Goal: Information Seeking & Learning: Learn about a topic

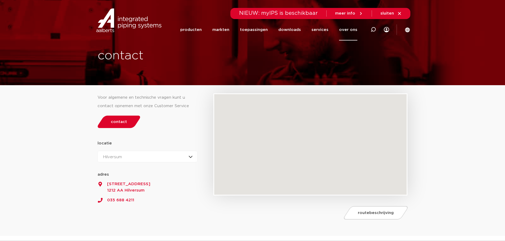
click at [120, 161] on div "Hilversum Hilversum Zeewolde" at bounding box center [148, 157] width 100 height 12
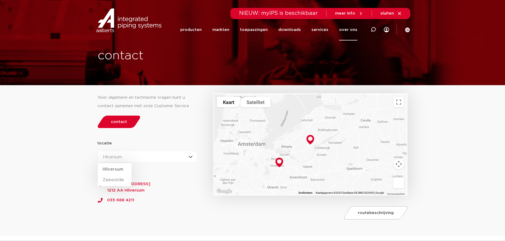
click at [123, 157] on div "Hilversum Hilversum Zeewolde" at bounding box center [148, 157] width 100 height 12
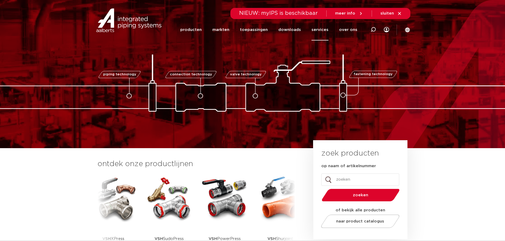
click at [318, 28] on link "services" at bounding box center [319, 29] width 17 height 21
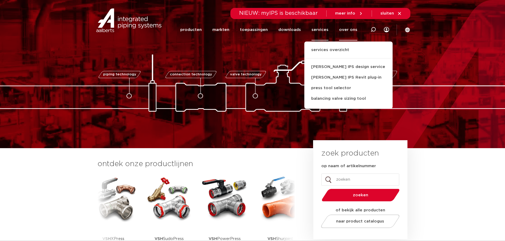
click at [346, 29] on link "over ons" at bounding box center [348, 29] width 18 height 21
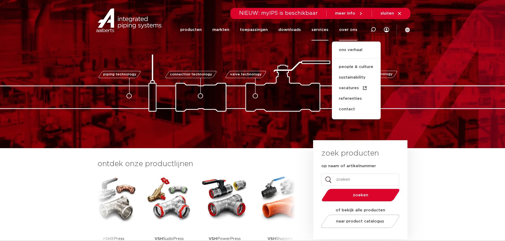
click at [324, 28] on link "services" at bounding box center [319, 29] width 17 height 21
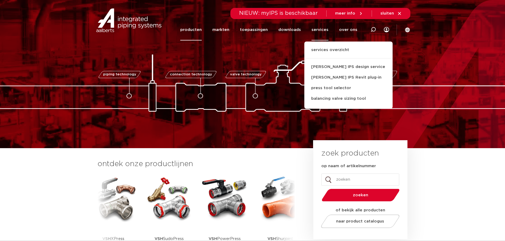
click at [192, 32] on link "producten" at bounding box center [190, 29] width 21 height 21
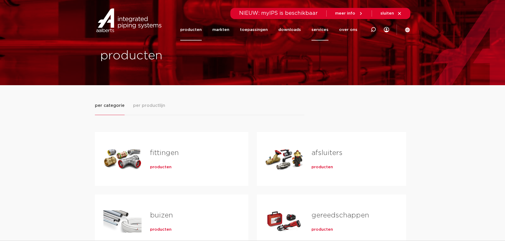
drag, startPoint x: 301, startPoint y: 30, endPoint x: 325, endPoint y: 29, distance: 23.9
click at [301, 30] on link "downloads" at bounding box center [289, 29] width 23 height 21
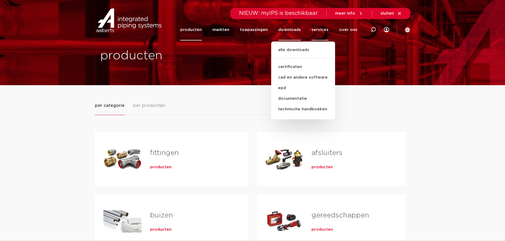
click at [325, 29] on link "services" at bounding box center [319, 29] width 17 height 21
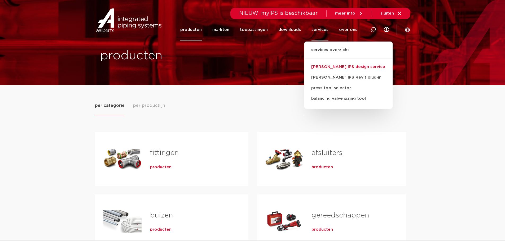
click at [341, 62] on link "[PERSON_NAME] IPS design service" at bounding box center [348, 67] width 88 height 11
